Goal: Check status: Check status

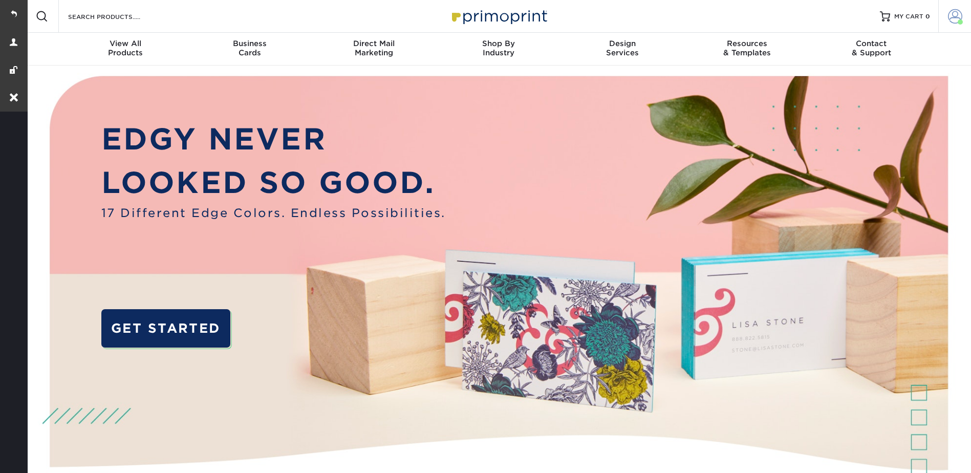
click at [944, 11] on link "Account" at bounding box center [955, 16] width 33 height 33
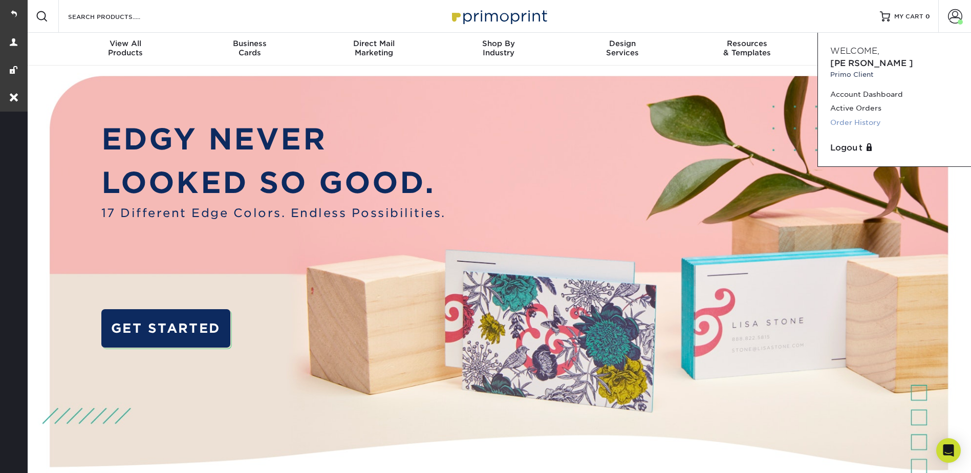
click at [869, 116] on link "Order History" at bounding box center [895, 123] width 129 height 14
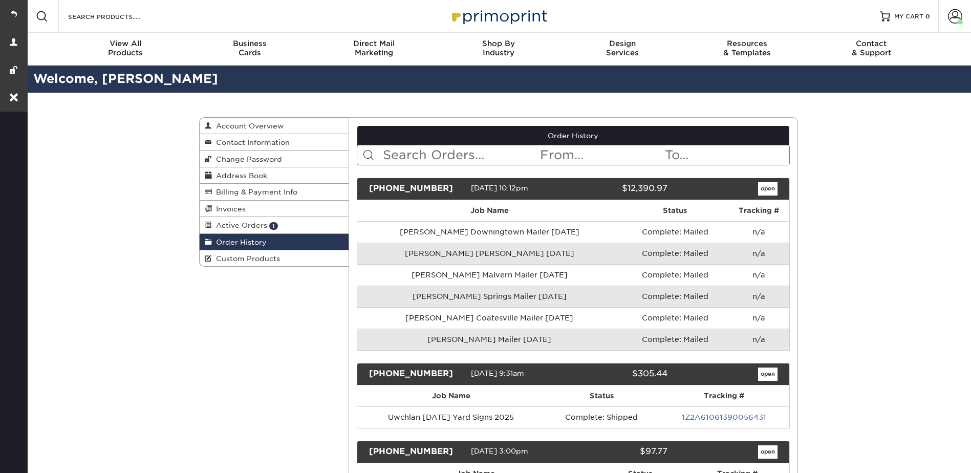
click at [464, 151] on input "text" at bounding box center [460, 154] width 157 height 19
type input "Raised"
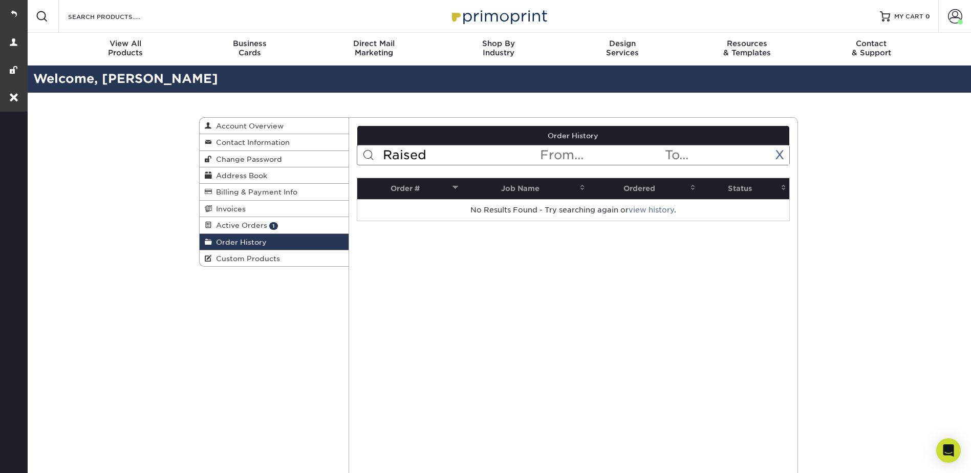
click at [464, 151] on input "Raised" at bounding box center [460, 154] width 157 height 19
drag, startPoint x: 460, startPoint y: 154, endPoint x: 378, endPoint y: 155, distance: 81.4
click at [378, 155] on form "Raised < Prev Next > [DATE] Sun Mon Tue Wed Thu Fri Sat 1 2 3 4 5 6 7 8 9 10 11…" at bounding box center [573, 155] width 433 height 20
